Goal: Information Seeking & Learning: Learn about a topic

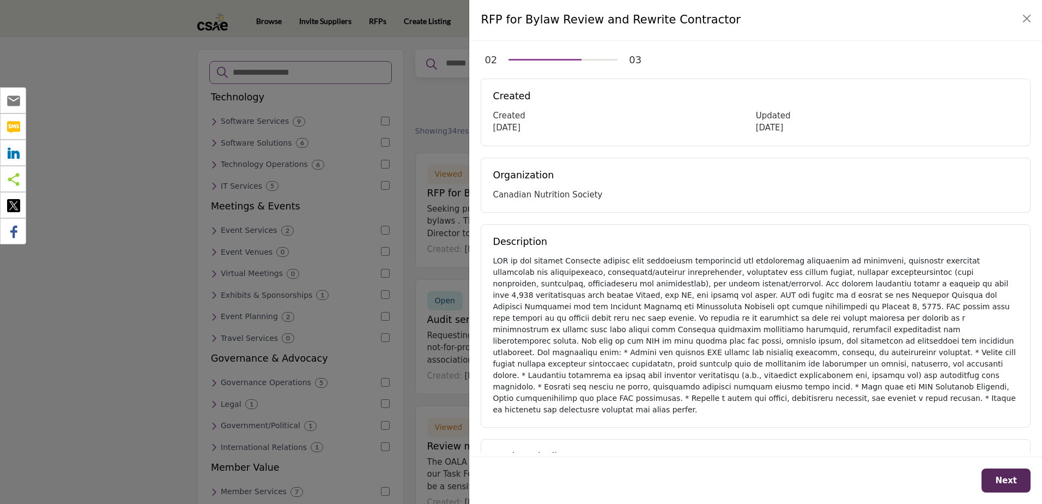
click at [825, 321] on div at bounding box center [756, 335] width 526 height 160
click at [771, 300] on div at bounding box center [756, 335] width 526 height 160
drag, startPoint x: 815, startPoint y: 302, endPoint x: 835, endPoint y: 308, distance: 21.2
click at [816, 304] on div at bounding box center [756, 335] width 526 height 160
click at [825, 319] on div at bounding box center [756, 335] width 526 height 160
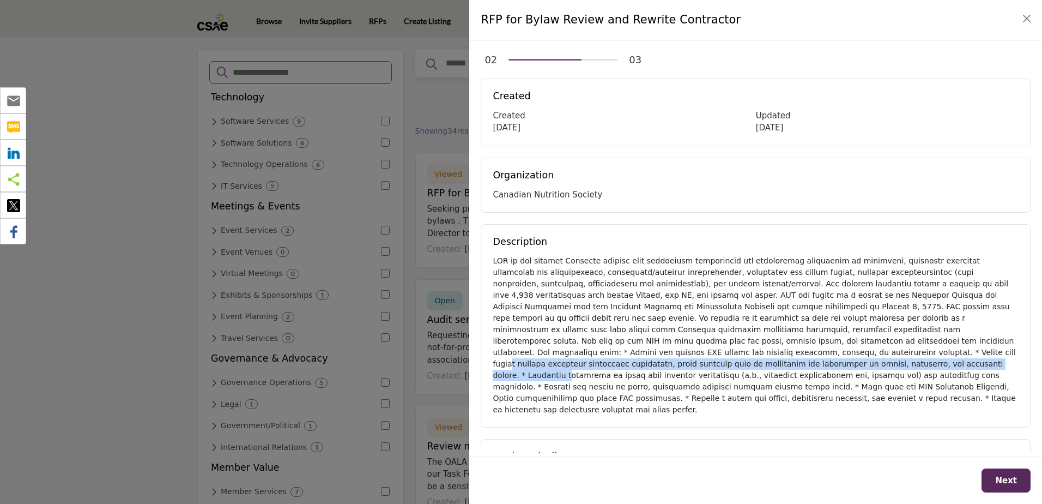
drag, startPoint x: 799, startPoint y: 341, endPoint x: 763, endPoint y: 351, distance: 36.6
click at [763, 351] on div at bounding box center [756, 335] width 526 height 160
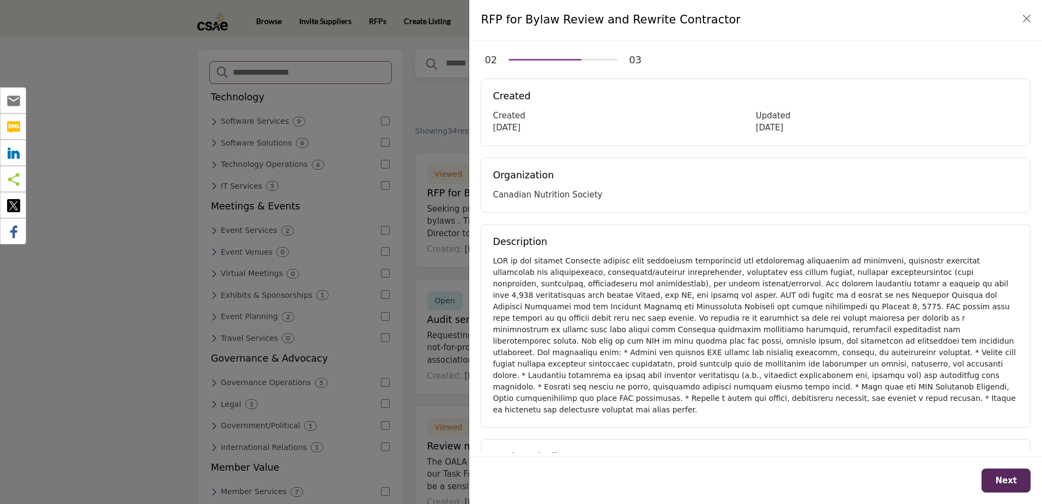
drag, startPoint x: 763, startPoint y: 351, endPoint x: 853, endPoint y: 374, distance: 93.0
click at [853, 374] on div at bounding box center [756, 335] width 526 height 160
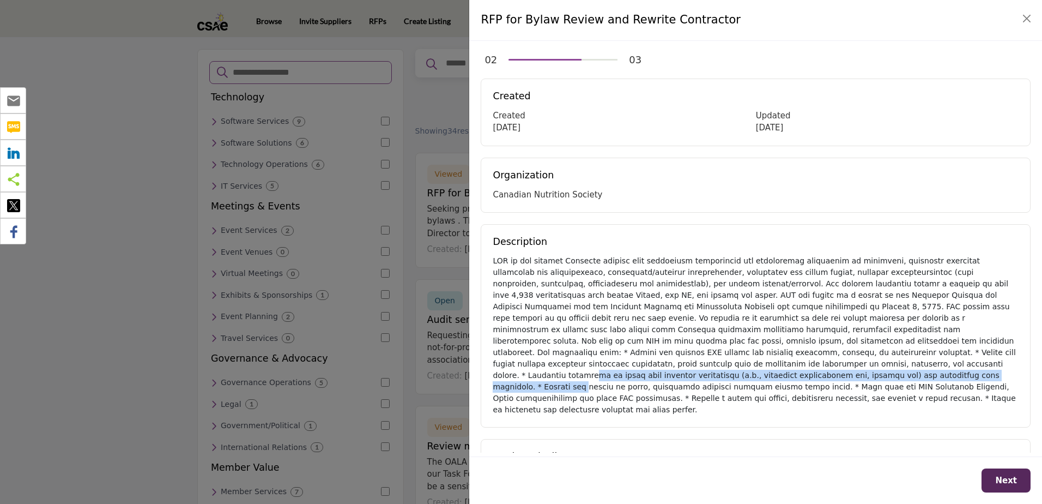
drag, startPoint x: 773, startPoint y: 352, endPoint x: 696, endPoint y: 365, distance: 77.9
click at [696, 365] on div at bounding box center [756, 335] width 526 height 160
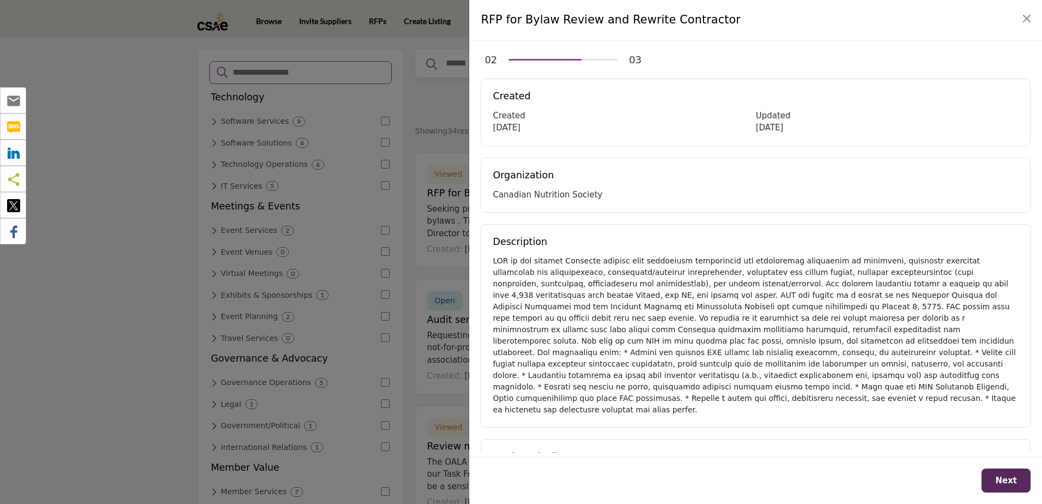
click at [879, 234] on div "Description" at bounding box center [756, 325] width 550 height 203
click at [1024, 17] on button "Close" at bounding box center [1027, 18] width 15 height 15
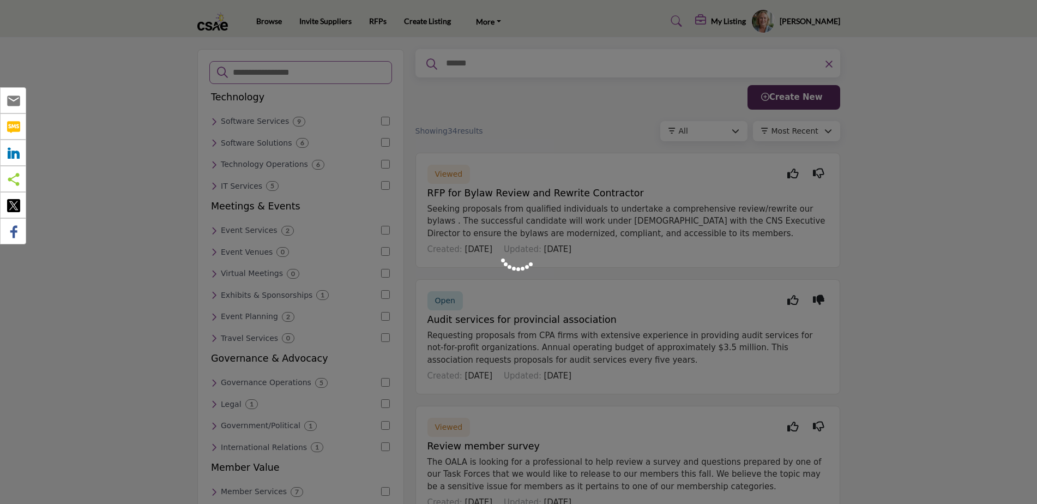
click at [609, 24] on div at bounding box center [518, 252] width 1037 height 504
